Goal: Use online tool/utility: Utilize a website feature to perform a specific function

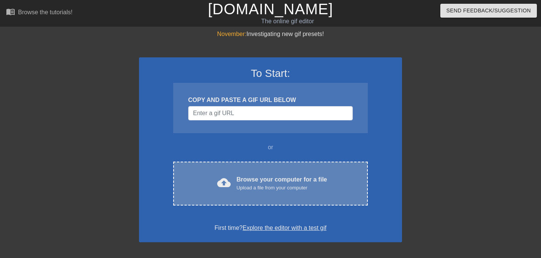
click at [323, 188] on div "Upload a file from your computer" at bounding box center [282, 188] width 91 height 8
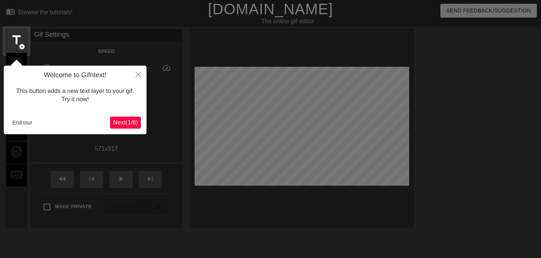
scroll to position [18, 0]
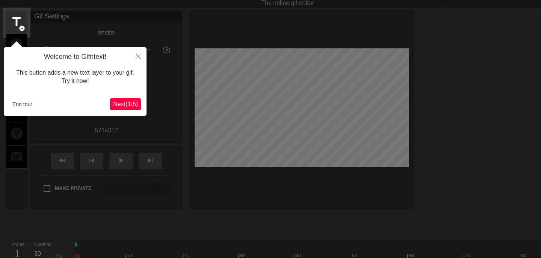
click at [127, 105] on span "Next ( 1 / 6 )" at bounding box center [125, 104] width 25 height 6
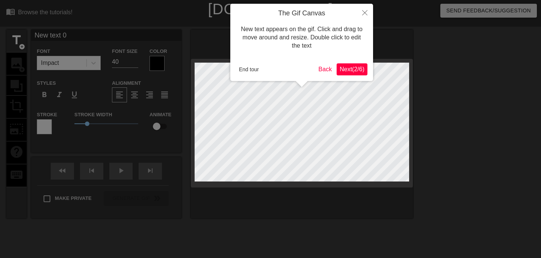
click at [352, 69] on span "Next ( 2 / 6 )" at bounding box center [352, 69] width 25 height 6
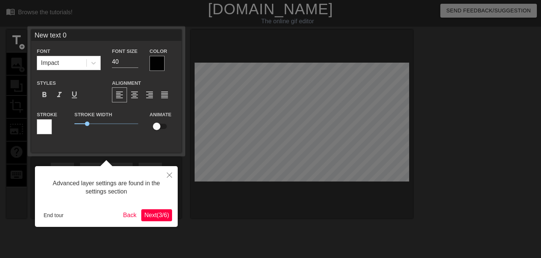
scroll to position [18, 0]
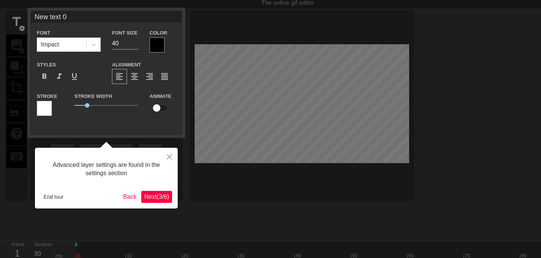
click at [165, 200] on span "Next ( 3 / 6 )" at bounding box center [156, 197] width 25 height 6
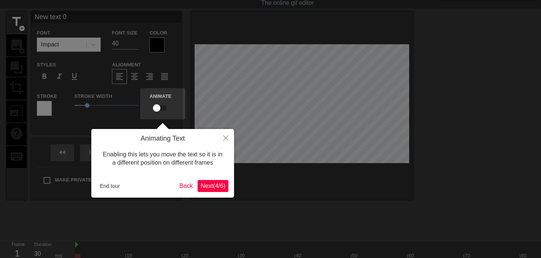
scroll to position [0, 0]
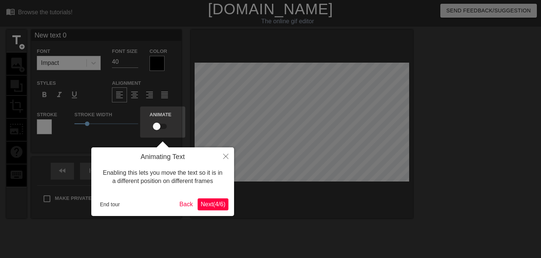
click at [220, 207] on span "Next ( 4 / 6 )" at bounding box center [213, 204] width 25 height 6
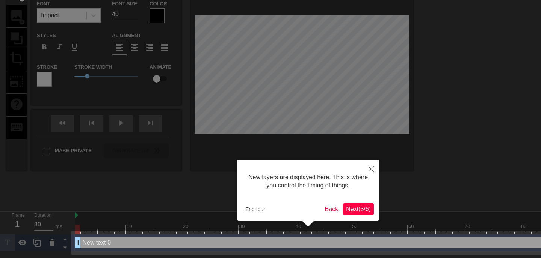
click at [362, 211] on span "Next ( 5 / 6 )" at bounding box center [358, 209] width 25 height 6
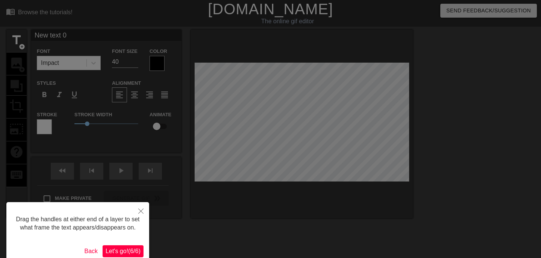
scroll to position [45, 0]
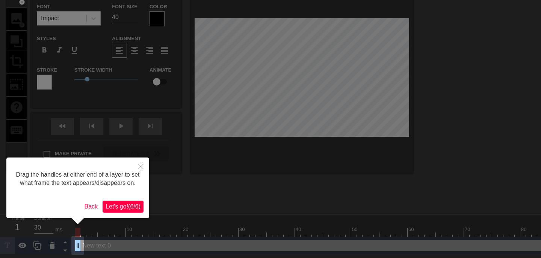
click at [120, 210] on span "Let's go! ( 6 / 6 )" at bounding box center [123, 207] width 35 height 6
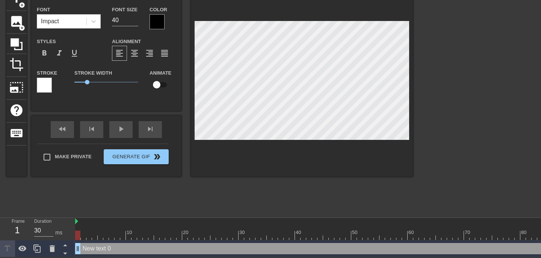
scroll to position [0, 1]
type input "u/Organic_Chemistry572"
type textarea "u/Organic_Chemistry572"
type input "u/Organic_Chemistry572"
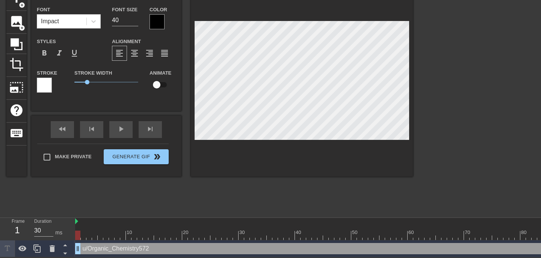
scroll to position [0, 4]
type textarea "u/Organic_Chemistry572"
click at [161, 22] on div at bounding box center [156, 21] width 15 height 15
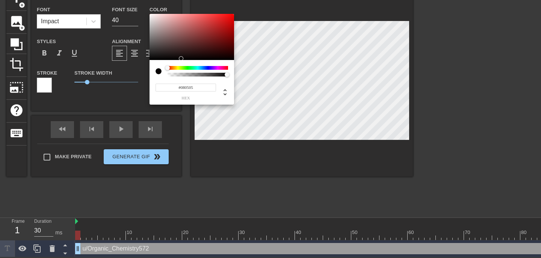
type input "#000000"
drag, startPoint x: 161, startPoint y: 14, endPoint x: 151, endPoint y: 62, distance: 49.1
click at [151, 62] on div "#000000 hex" at bounding box center [191, 59] width 85 height 91
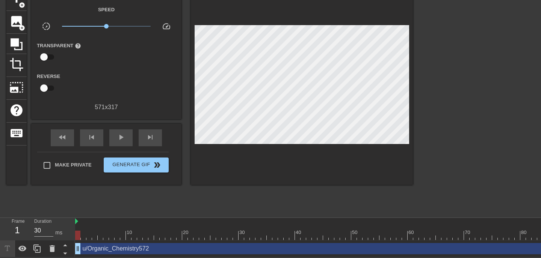
scroll to position [0, 0]
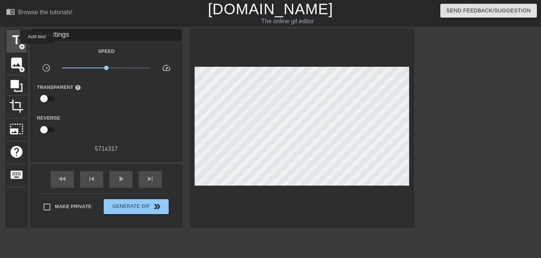
click at [15, 37] on span "title" at bounding box center [16, 40] width 14 height 14
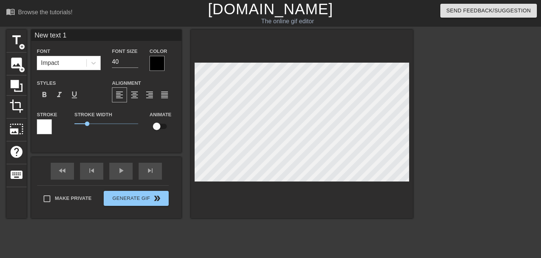
scroll to position [0, 0]
type input "u/Ok-Sprinkles-7579"
type textarea "u/Ok-Sprinkles-7579"
type input "u/Ok-Sprinkles-7579"
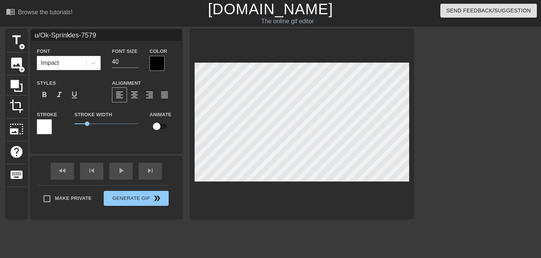
scroll to position [0, 3]
type textarea "u/Ok-Sprinkles-7579"
click at [135, 63] on input "16" at bounding box center [125, 62] width 26 height 12
click at [136, 59] on input "17" at bounding box center [125, 62] width 26 height 12
click at [136, 59] on input "18" at bounding box center [125, 62] width 26 height 12
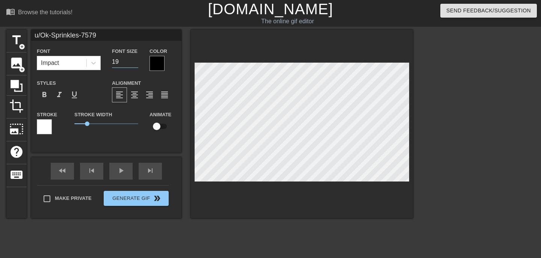
type input "19"
click at [136, 59] on input "19" at bounding box center [125, 62] width 26 height 12
click at [459, 102] on div at bounding box center [478, 142] width 113 height 225
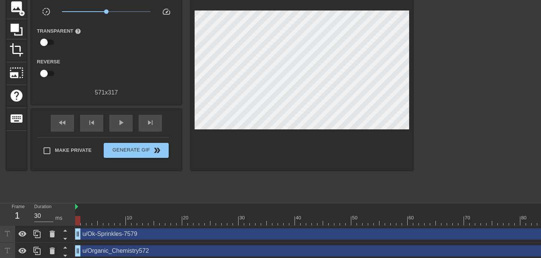
scroll to position [59, 0]
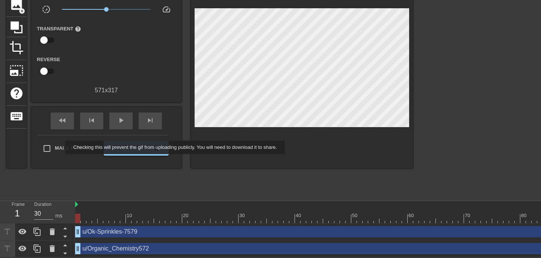
click at [60, 148] on span "Make Private" at bounding box center [73, 149] width 37 height 8
click at [55, 148] on input "Make Private" at bounding box center [47, 149] width 16 height 16
checkbox input "true"
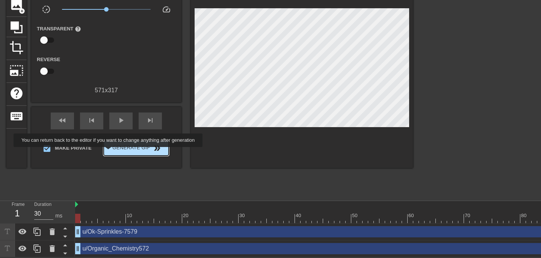
click at [118, 153] on button "Generate Gif double_arrow" at bounding box center [136, 148] width 65 height 15
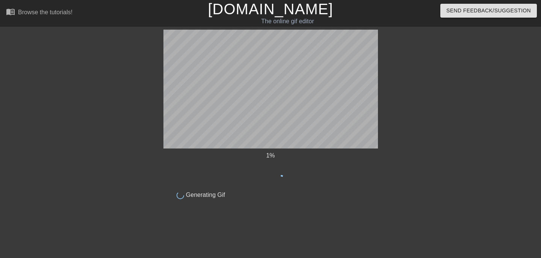
scroll to position [0, 0]
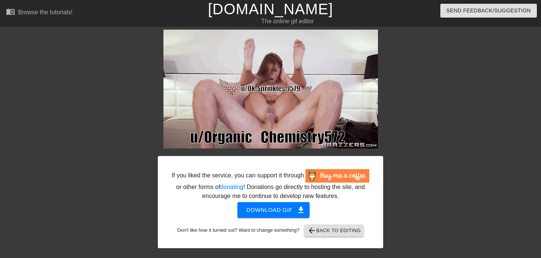
drag, startPoint x: 318, startPoint y: 93, endPoint x: 135, endPoint y: 7, distance: 202.3
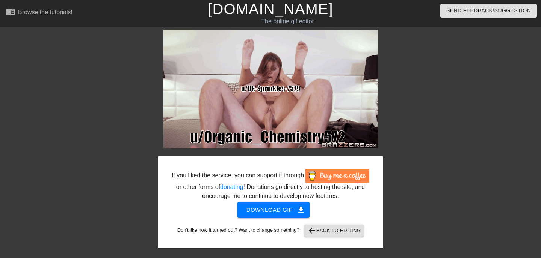
click at [276, 11] on link "[DOMAIN_NAME]" at bounding box center [270, 9] width 125 height 17
